Goal: Navigation & Orientation: Go to known website

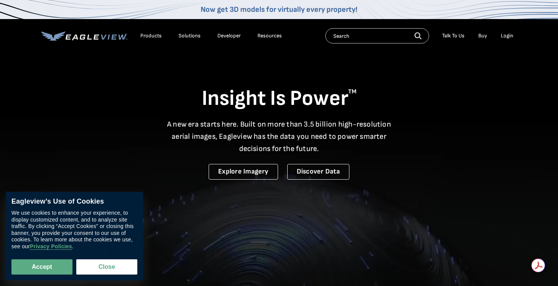
click at [506, 35] on div "Login" at bounding box center [507, 35] width 13 height 7
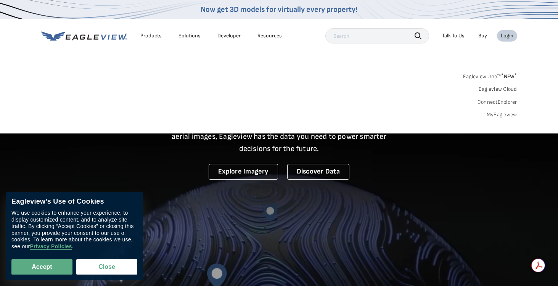
click at [506, 35] on div "Login" at bounding box center [507, 35] width 13 height 7
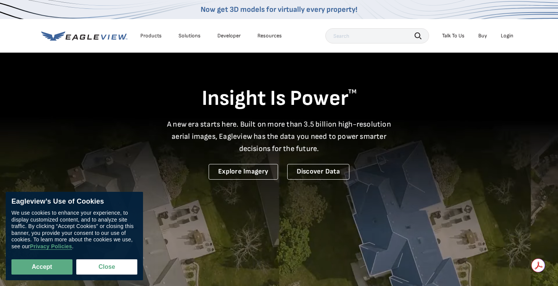
click at [508, 35] on div "Login" at bounding box center [507, 35] width 13 height 7
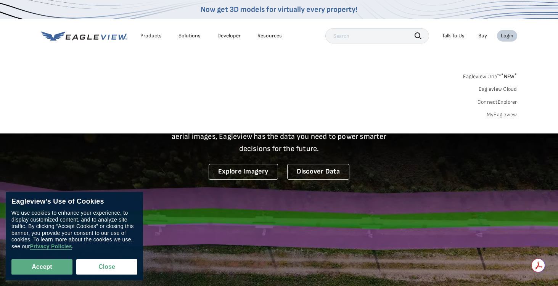
click at [496, 112] on link "MyEagleview" at bounding box center [502, 114] width 31 height 7
